Goal: Navigation & Orientation: Find specific page/section

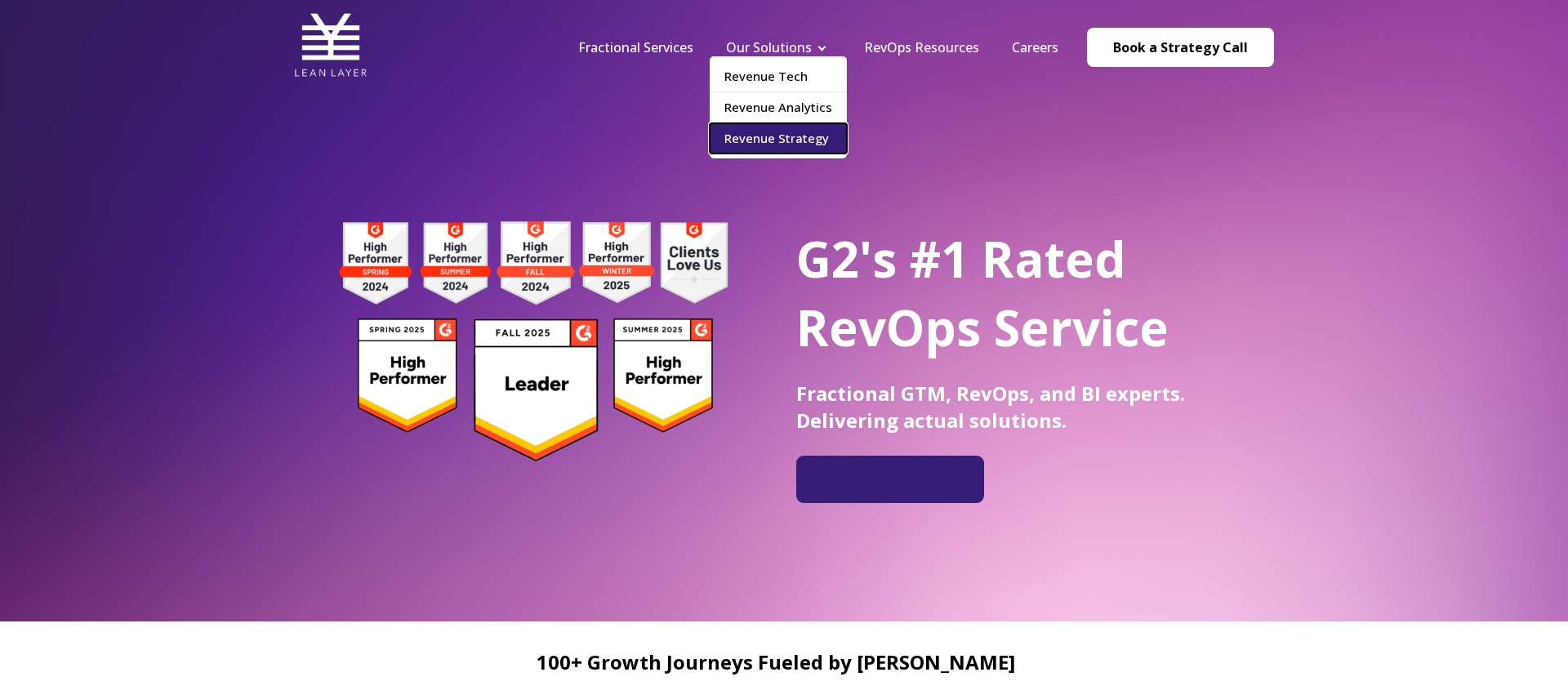
click at [816, 134] on link "Revenue Strategy" at bounding box center [777, 138] width 137 height 30
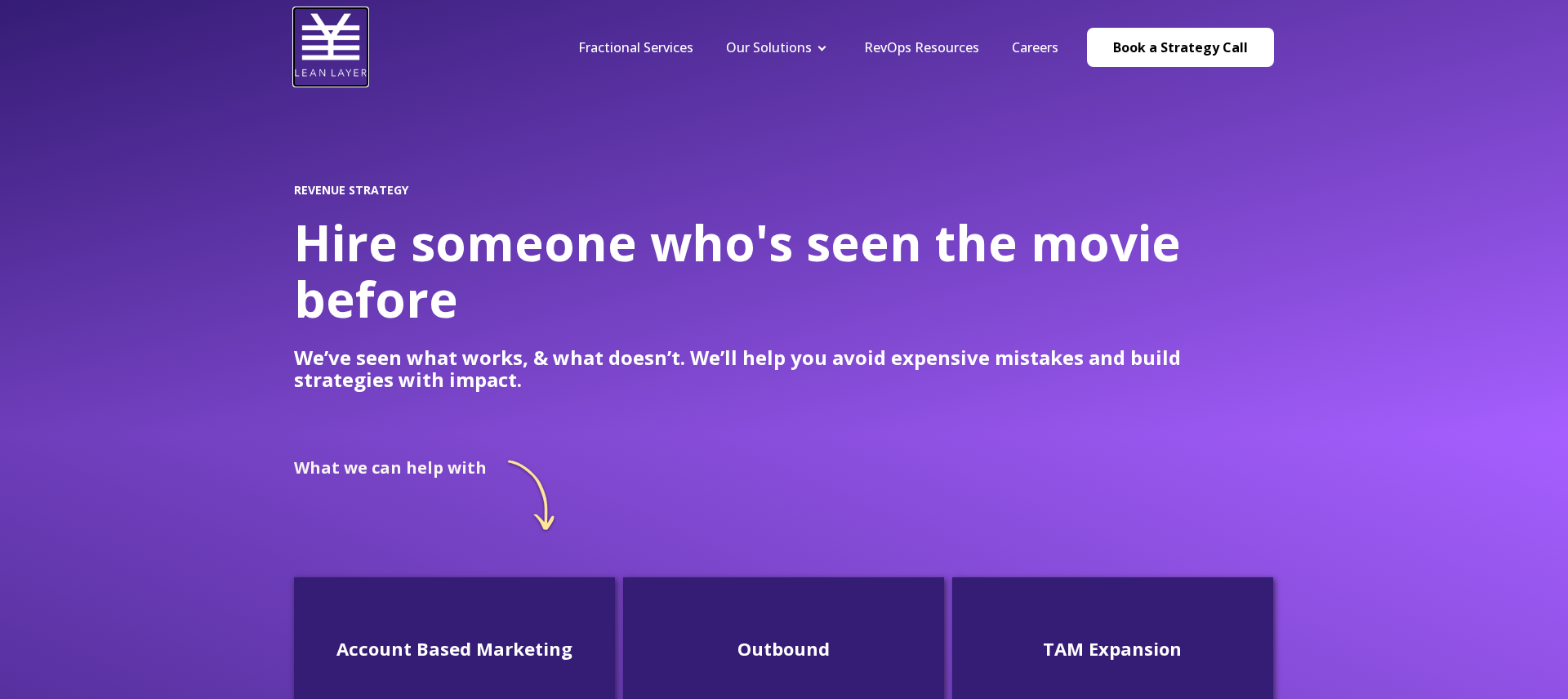
click at [344, 37] on img at bounding box center [330, 45] width 74 height 74
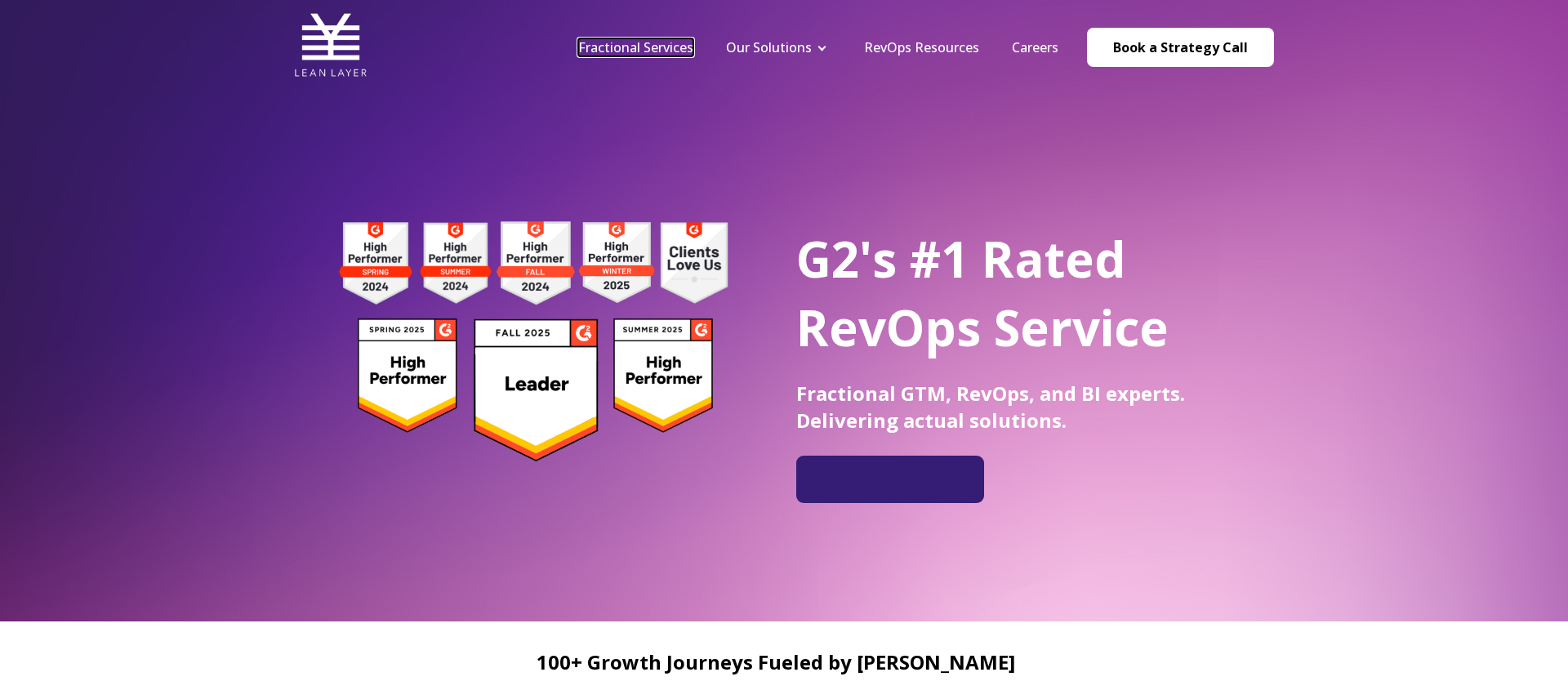
click at [677, 48] on link "Fractional Services" at bounding box center [636, 47] width 115 height 18
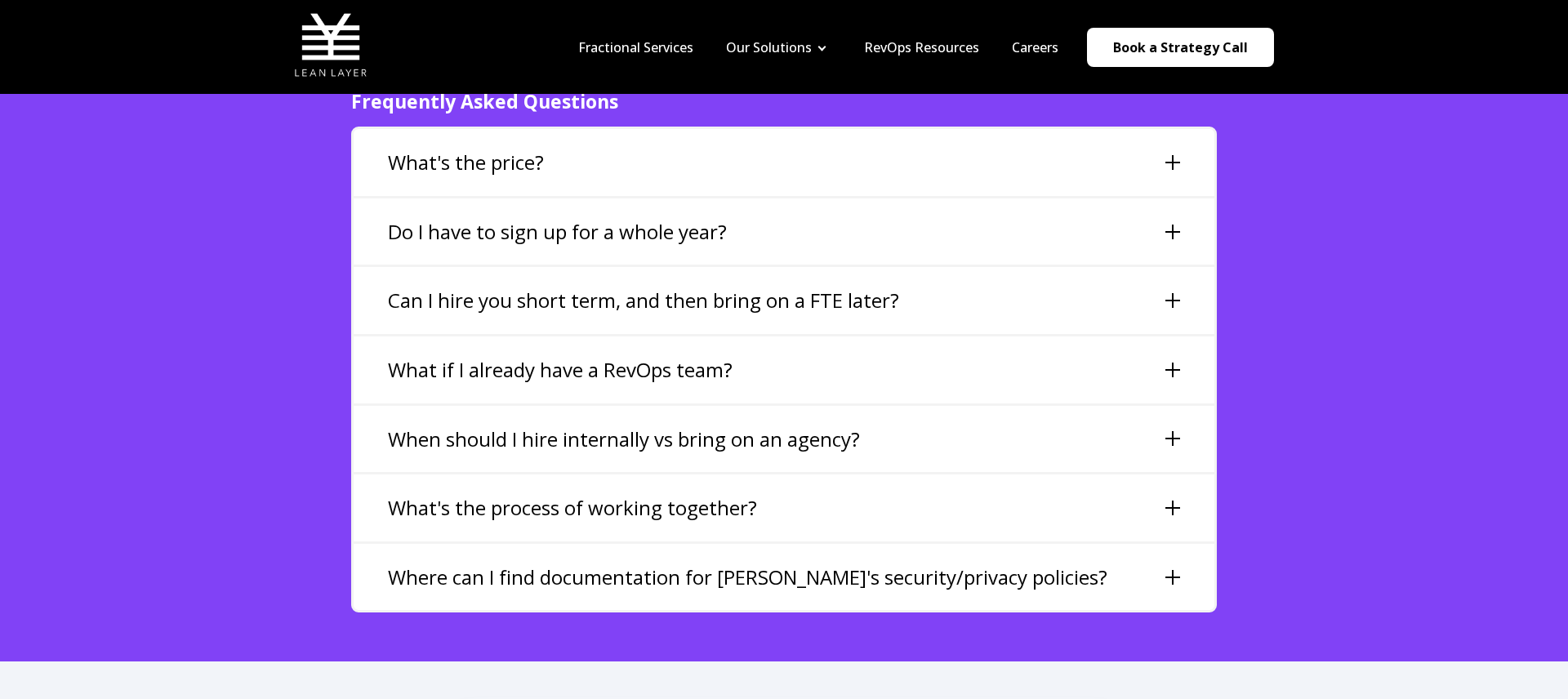
scroll to position [3557, 0]
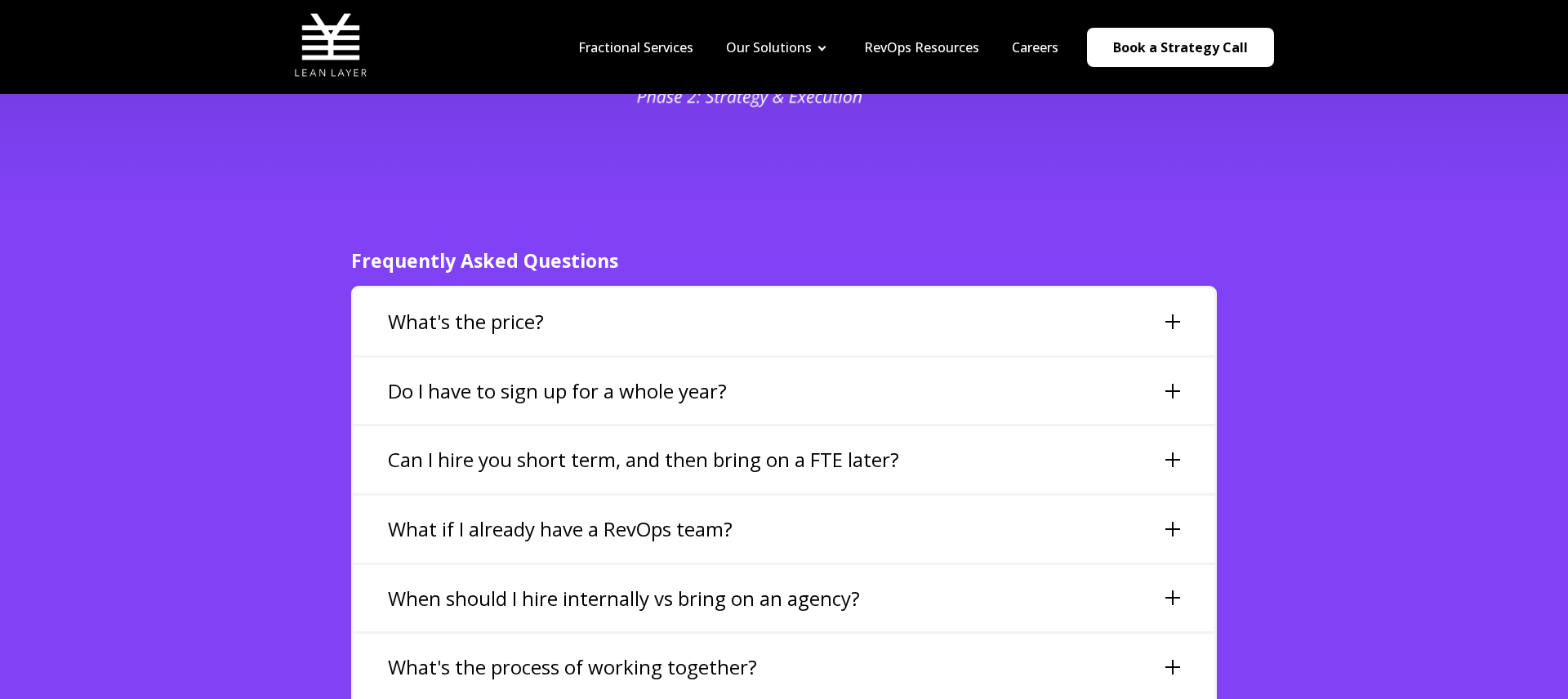
click at [1173, 315] on div at bounding box center [1173, 322] width 15 height 15
